Goal: Task Accomplishment & Management: Manage account settings

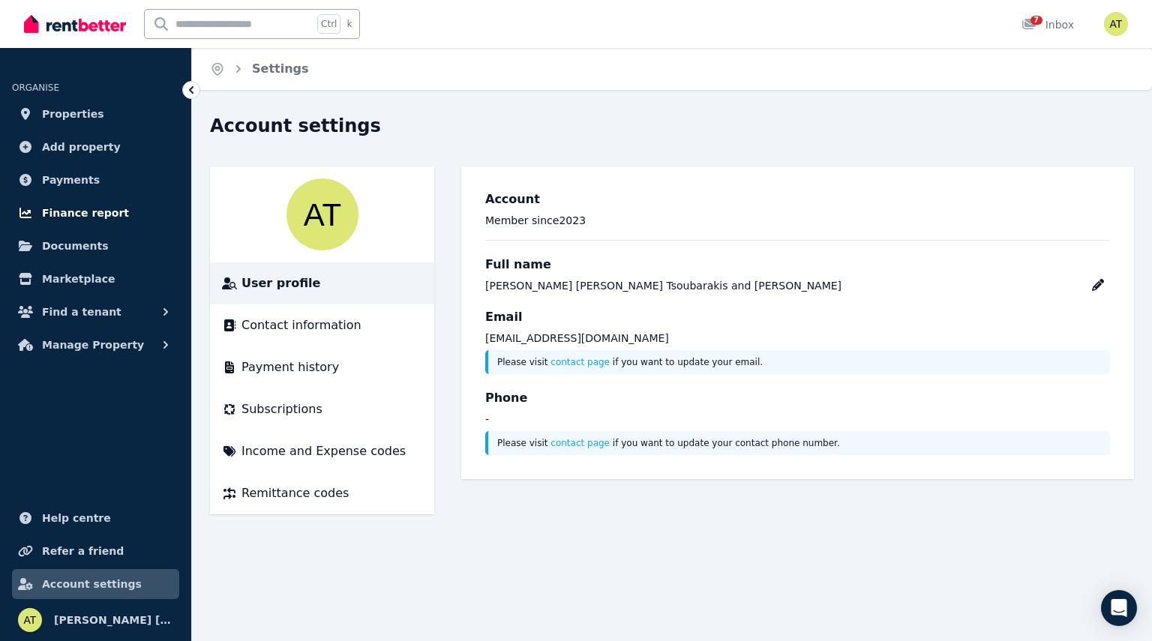
click at [77, 210] on span "Finance report" at bounding box center [85, 213] width 87 height 18
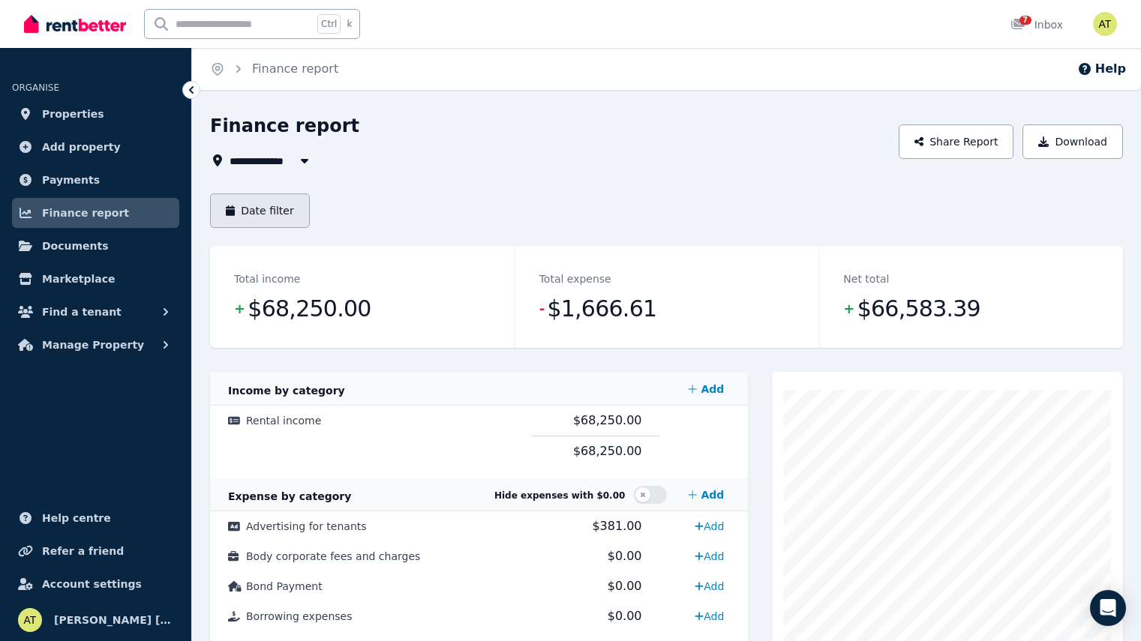
click at [278, 218] on button "Date filter" at bounding box center [260, 211] width 100 height 35
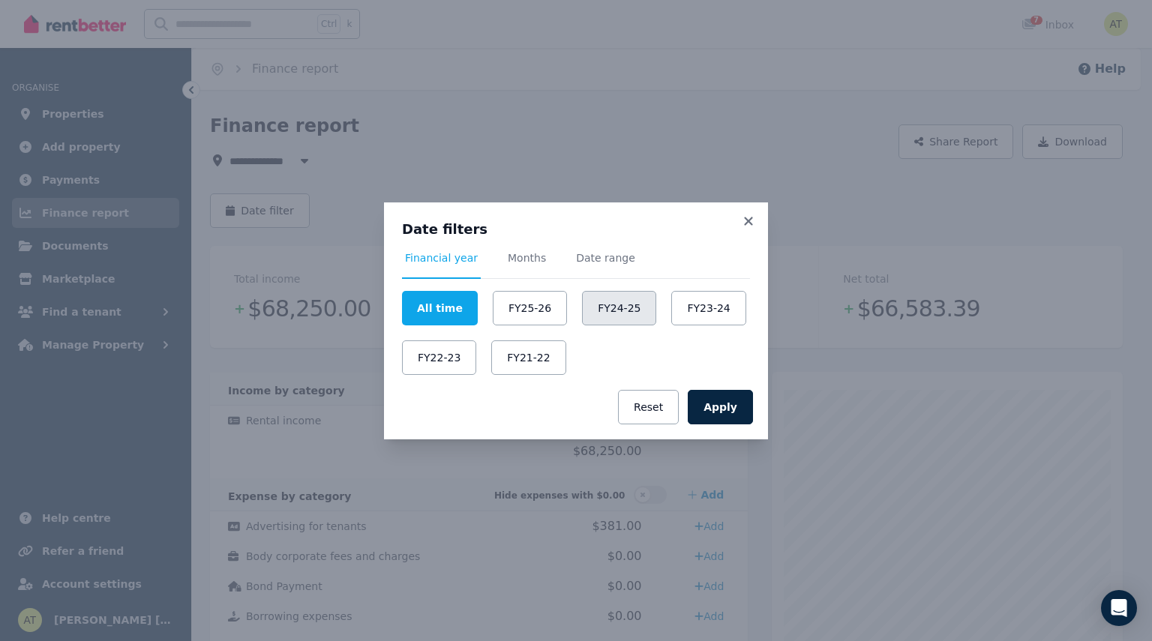
click at [620, 307] on button "FY24-25" at bounding box center [619, 308] width 74 height 35
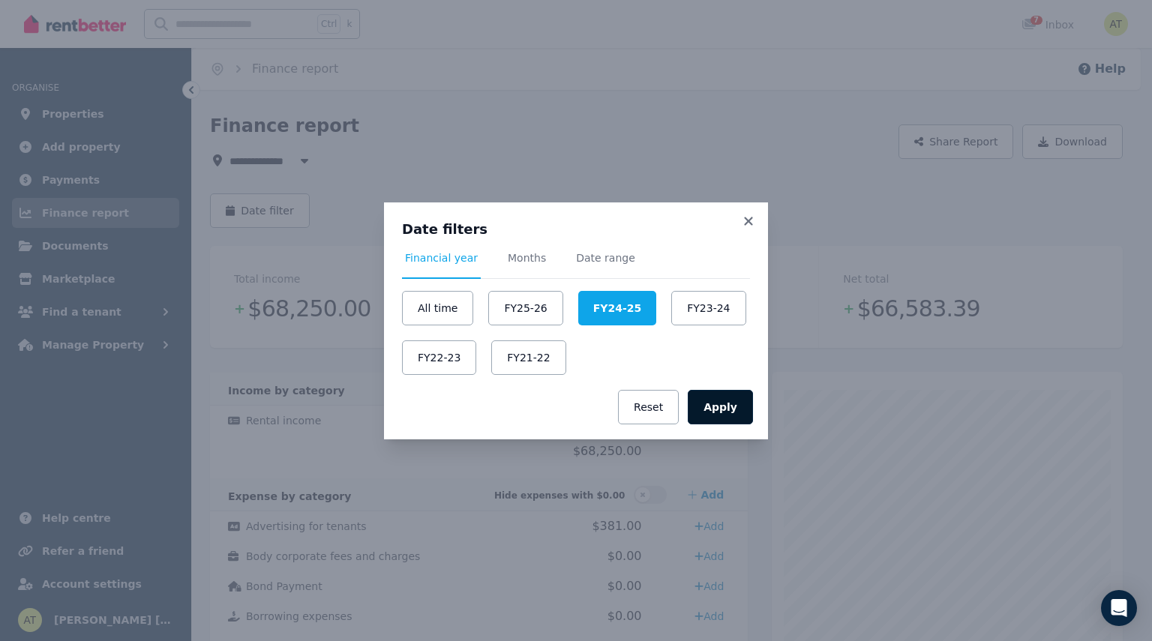
click at [718, 403] on button "Apply" at bounding box center [720, 407] width 65 height 35
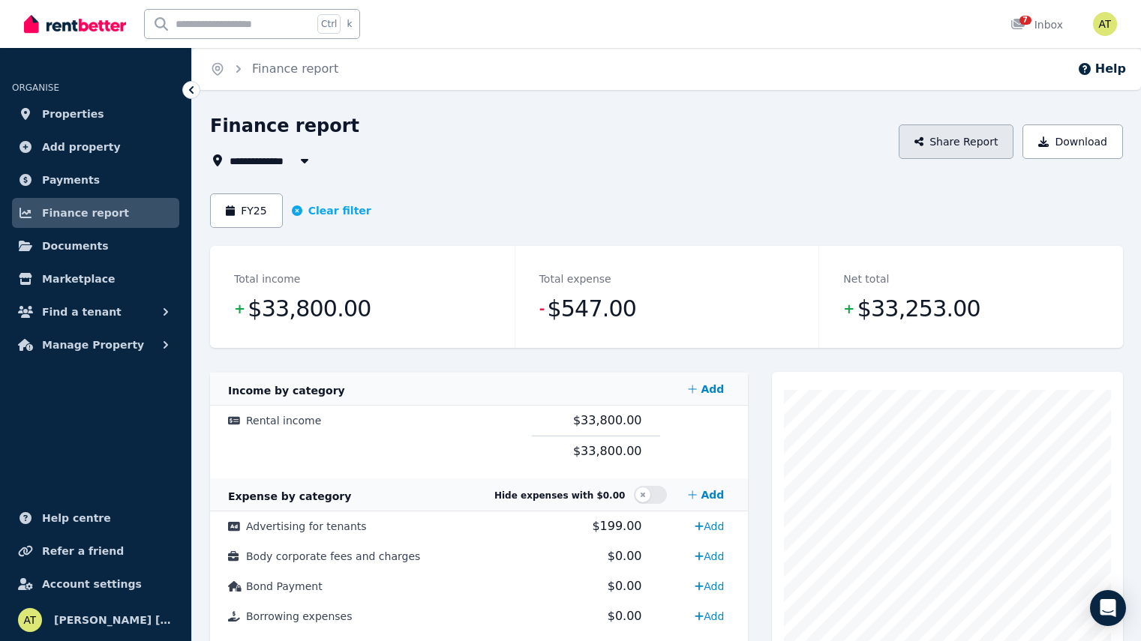
click at [974, 149] on button "Share Report" at bounding box center [957, 142] width 116 height 35
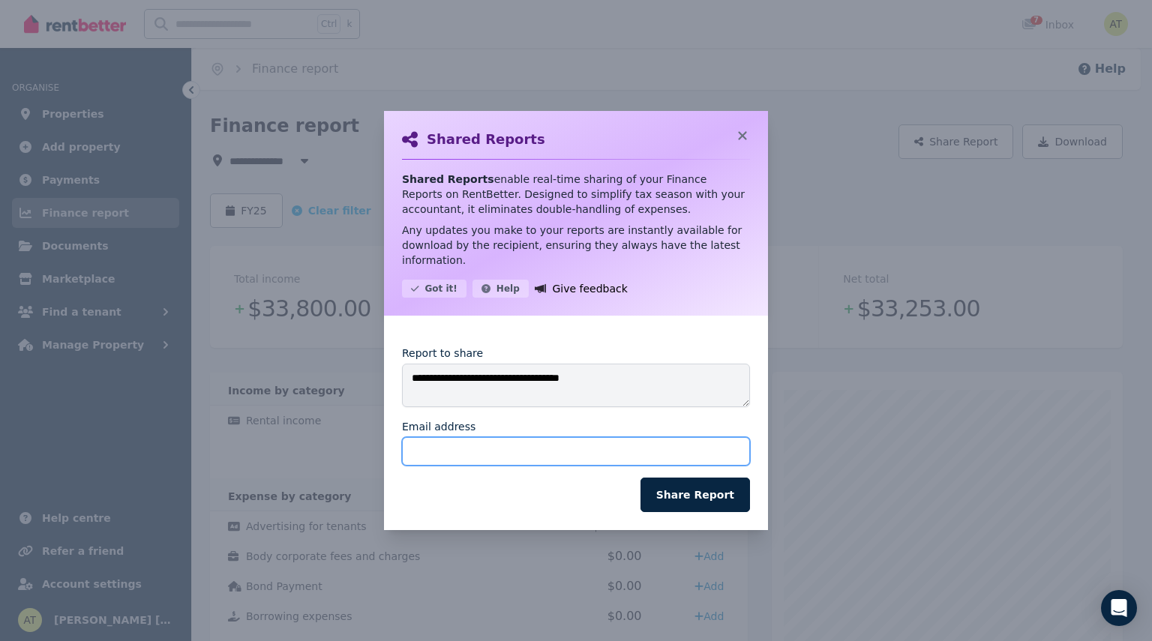
click at [499, 444] on input "Email address" at bounding box center [576, 451] width 348 height 29
type input "*"
type input "**********"
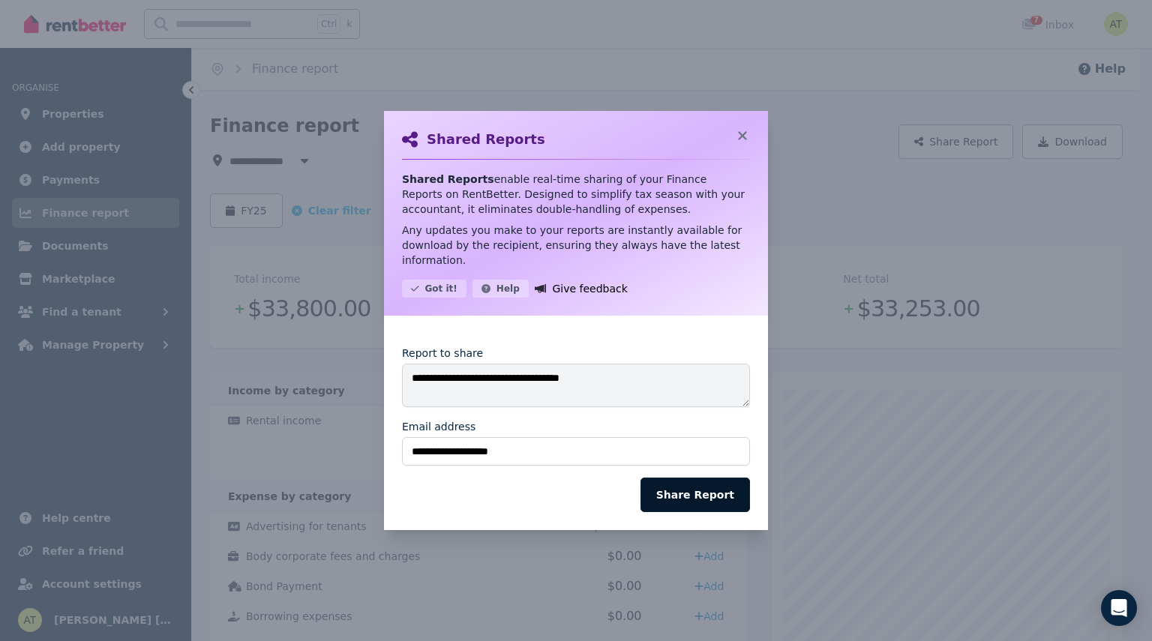
click at [683, 485] on button "Share Report" at bounding box center [696, 495] width 110 height 35
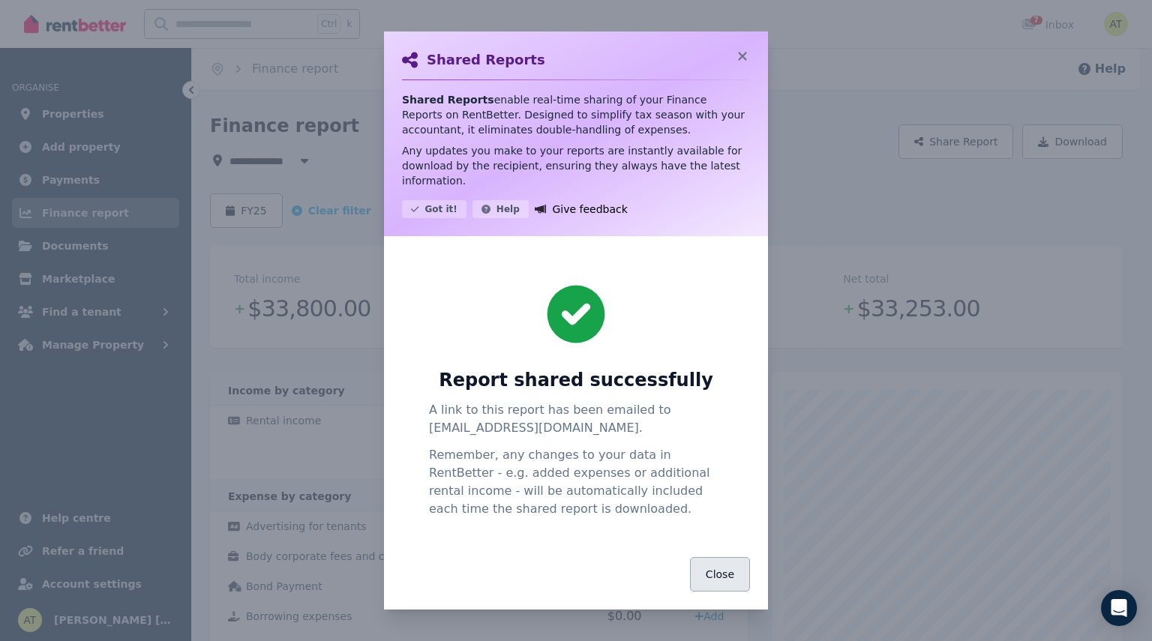
click at [723, 567] on button "Close" at bounding box center [720, 574] width 60 height 35
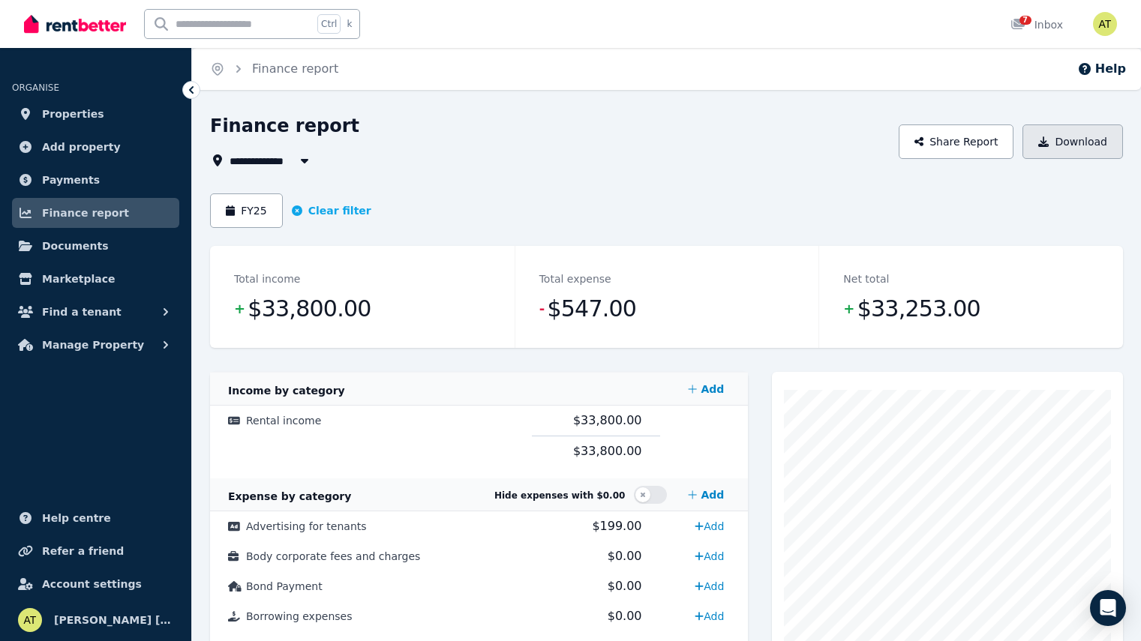
click at [1056, 136] on button "Download" at bounding box center [1072, 142] width 101 height 35
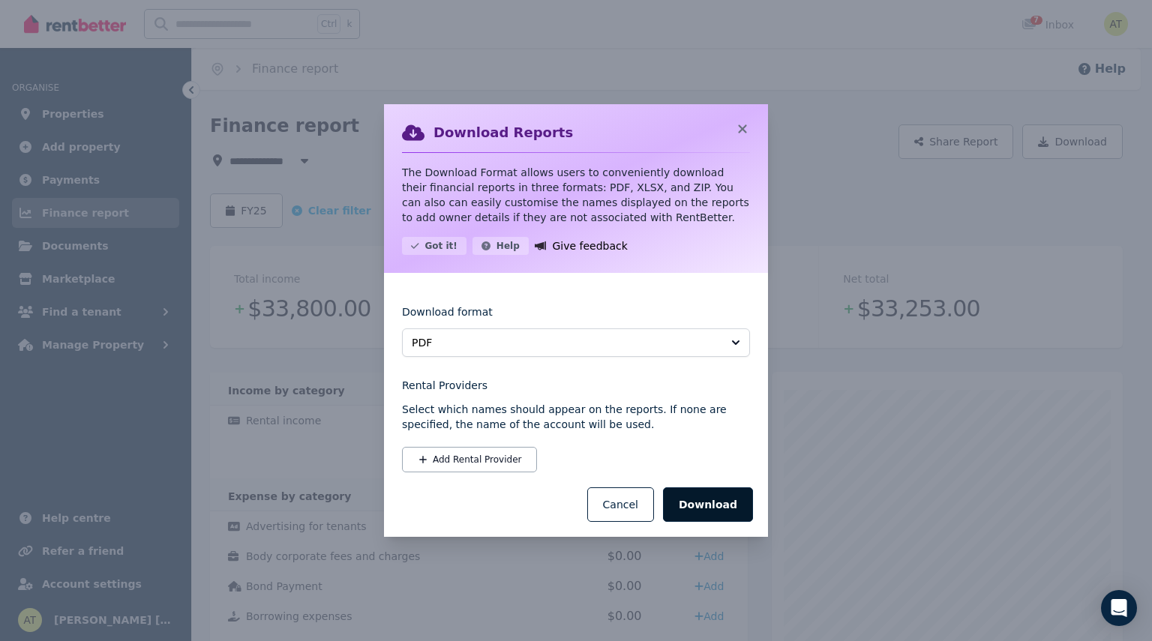
click at [703, 506] on button "Download" at bounding box center [708, 505] width 90 height 35
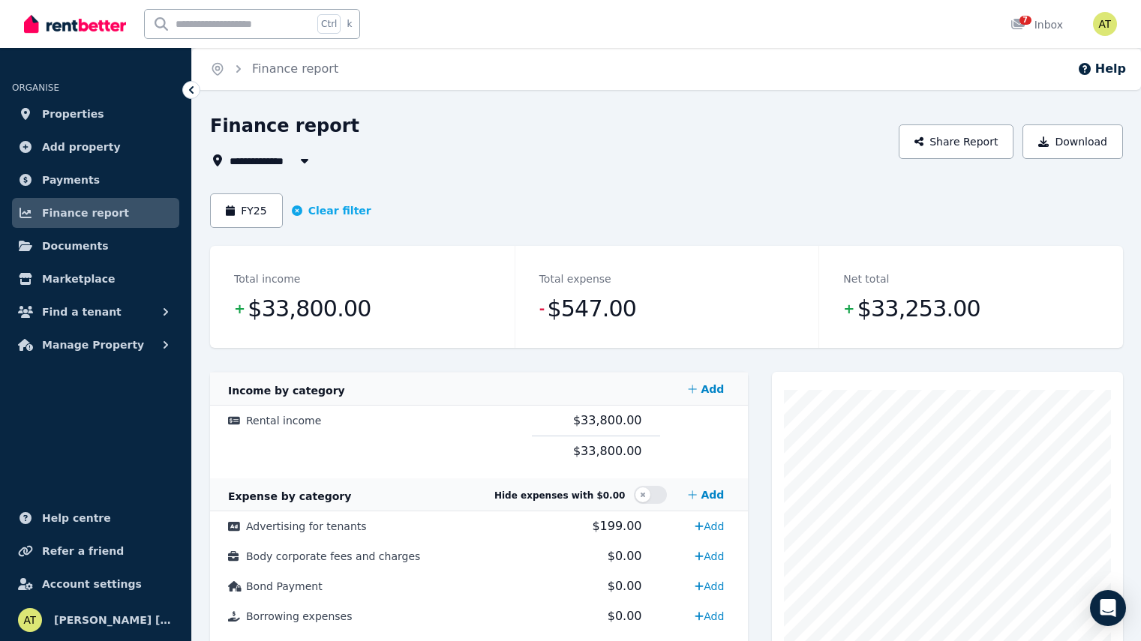
click at [303, 161] on icon "button" at bounding box center [305, 161] width 8 height 5
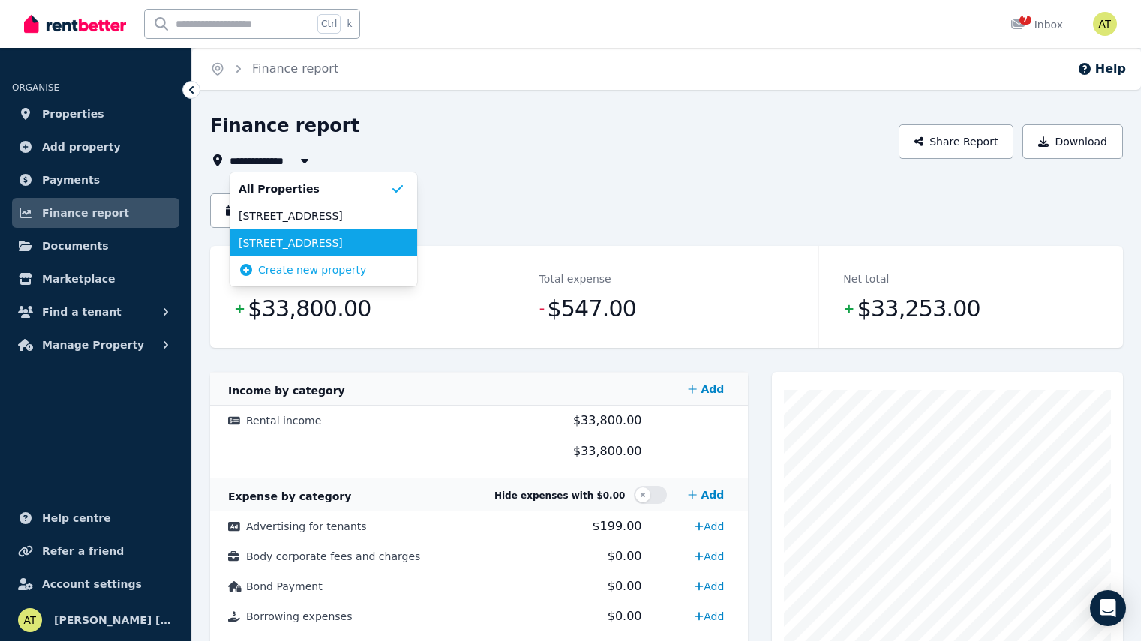
click at [288, 241] on span "5/14 Third Avenue, Palm Beach" at bounding box center [315, 243] width 152 height 15
type input "**********"
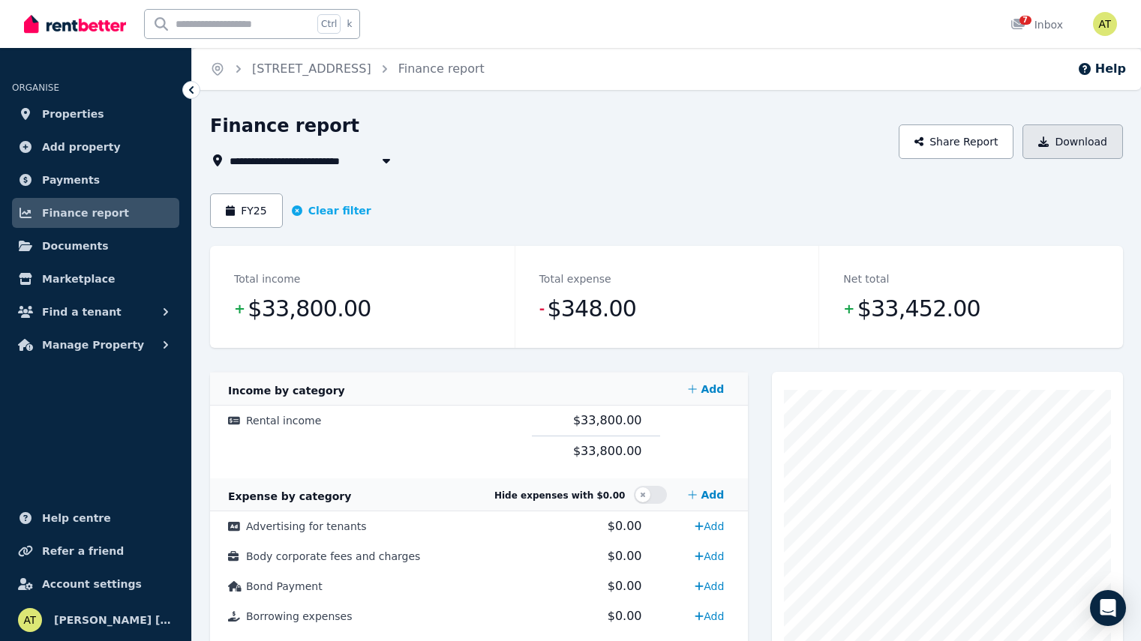
click at [1058, 138] on button "Download" at bounding box center [1072, 142] width 101 height 35
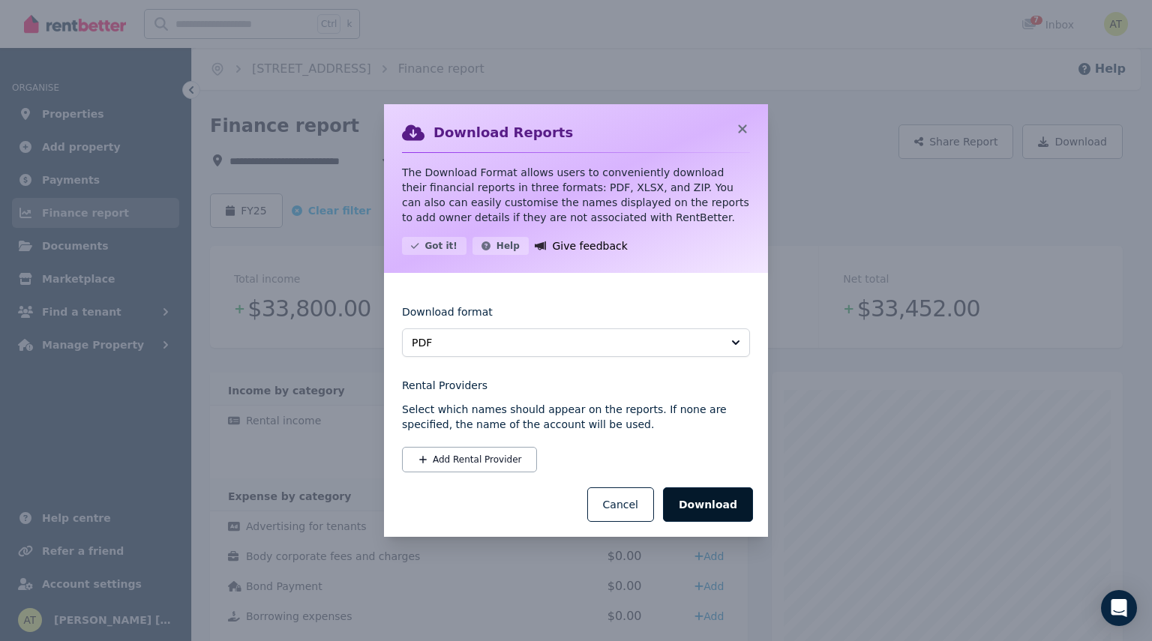
click at [695, 502] on button "Download" at bounding box center [708, 505] width 90 height 35
